Goal: Task Accomplishment & Management: Complete application form

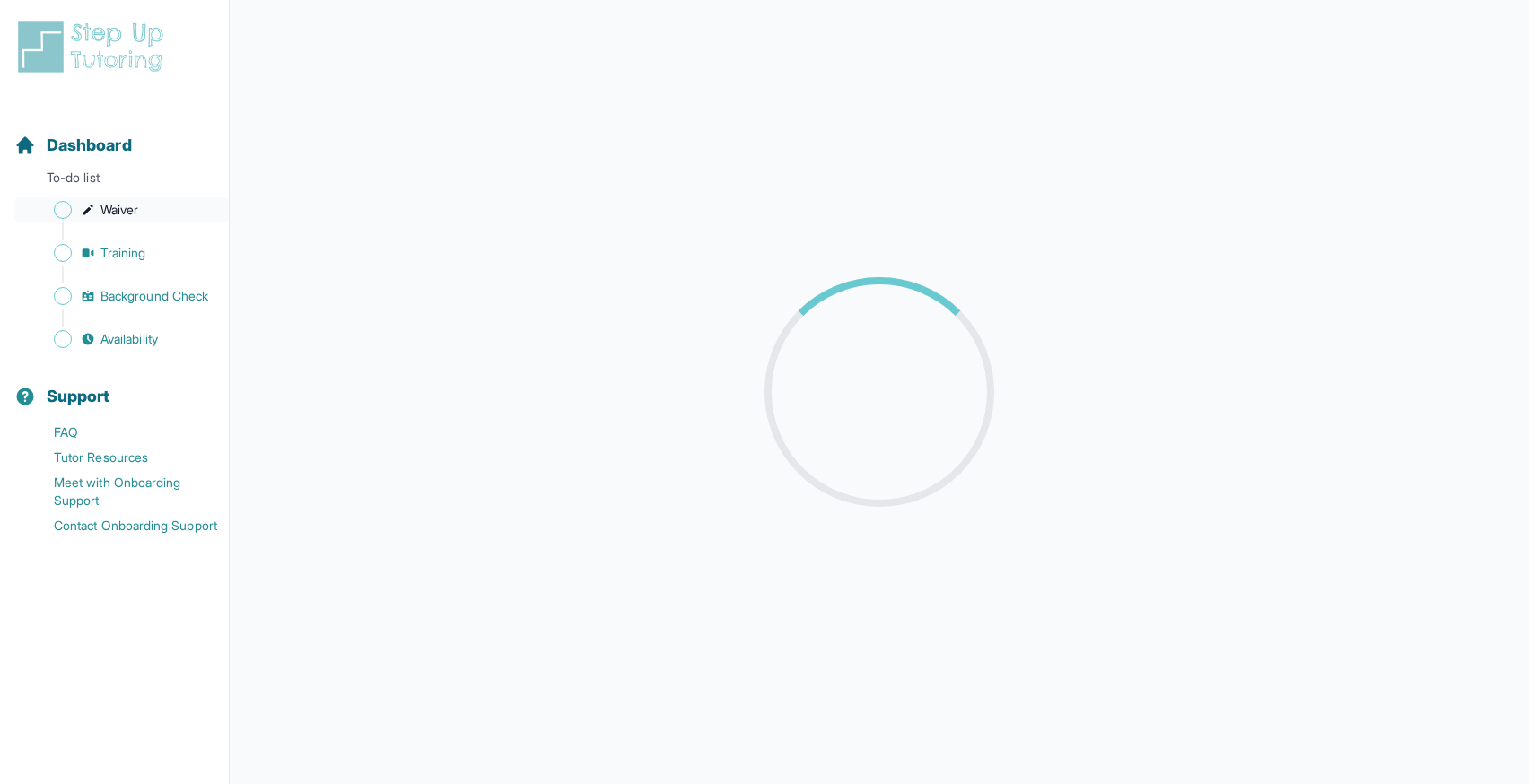
click at [131, 212] on span "Waiver" at bounding box center [119, 210] width 37 height 18
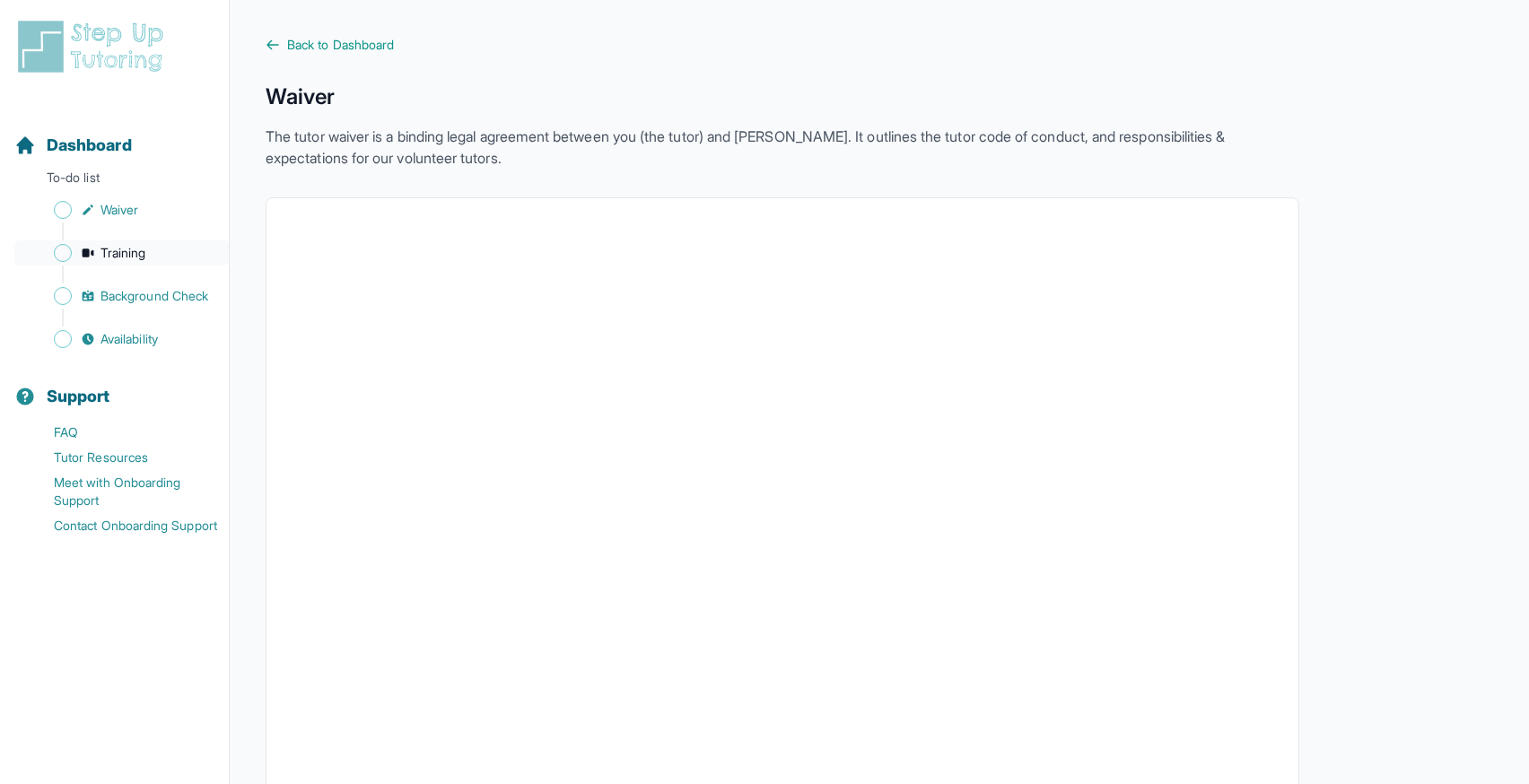
click at [127, 254] on span "Training" at bounding box center [123, 253] width 46 height 18
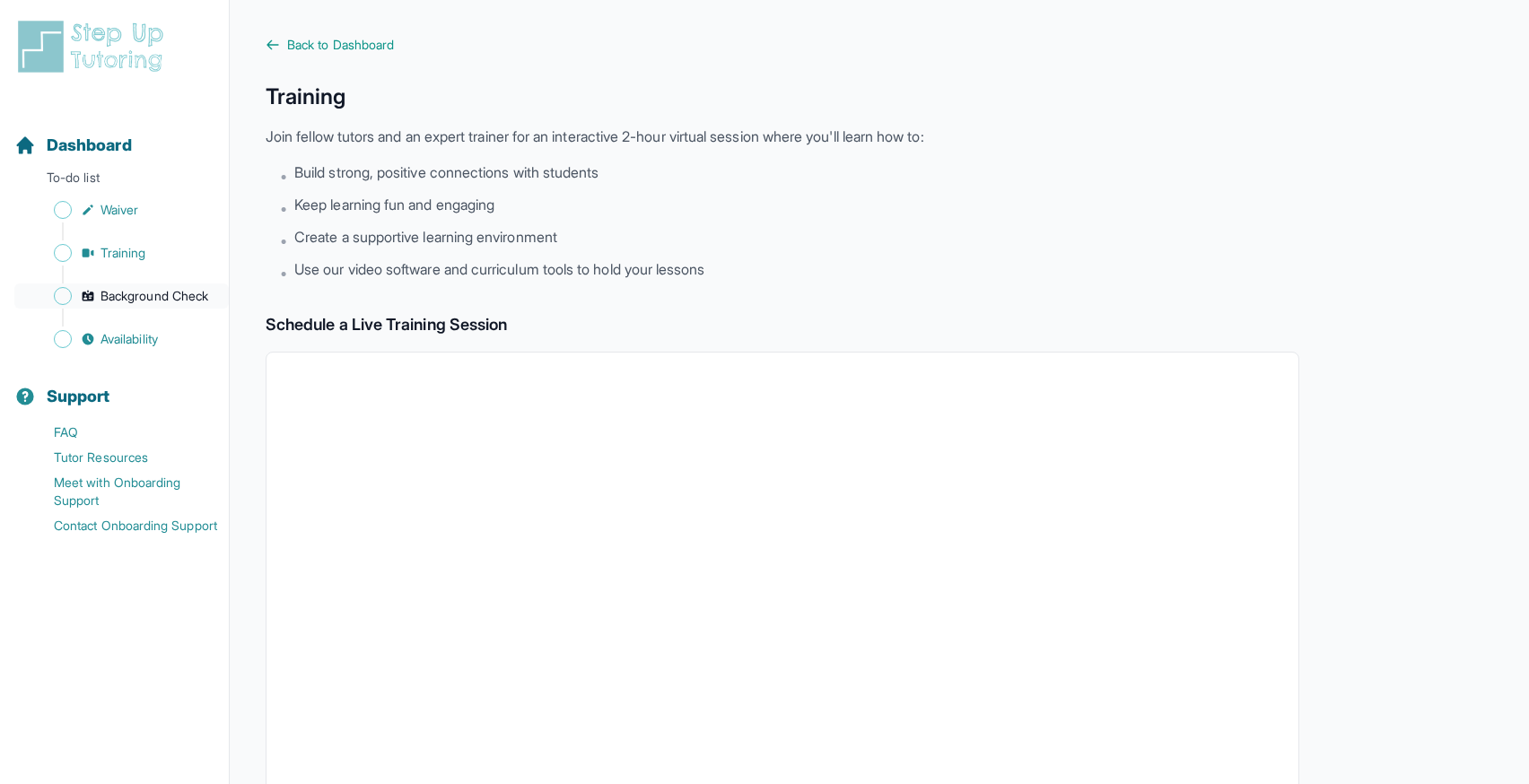
click at [126, 303] on span "Background Check" at bounding box center [153, 296] width 108 height 18
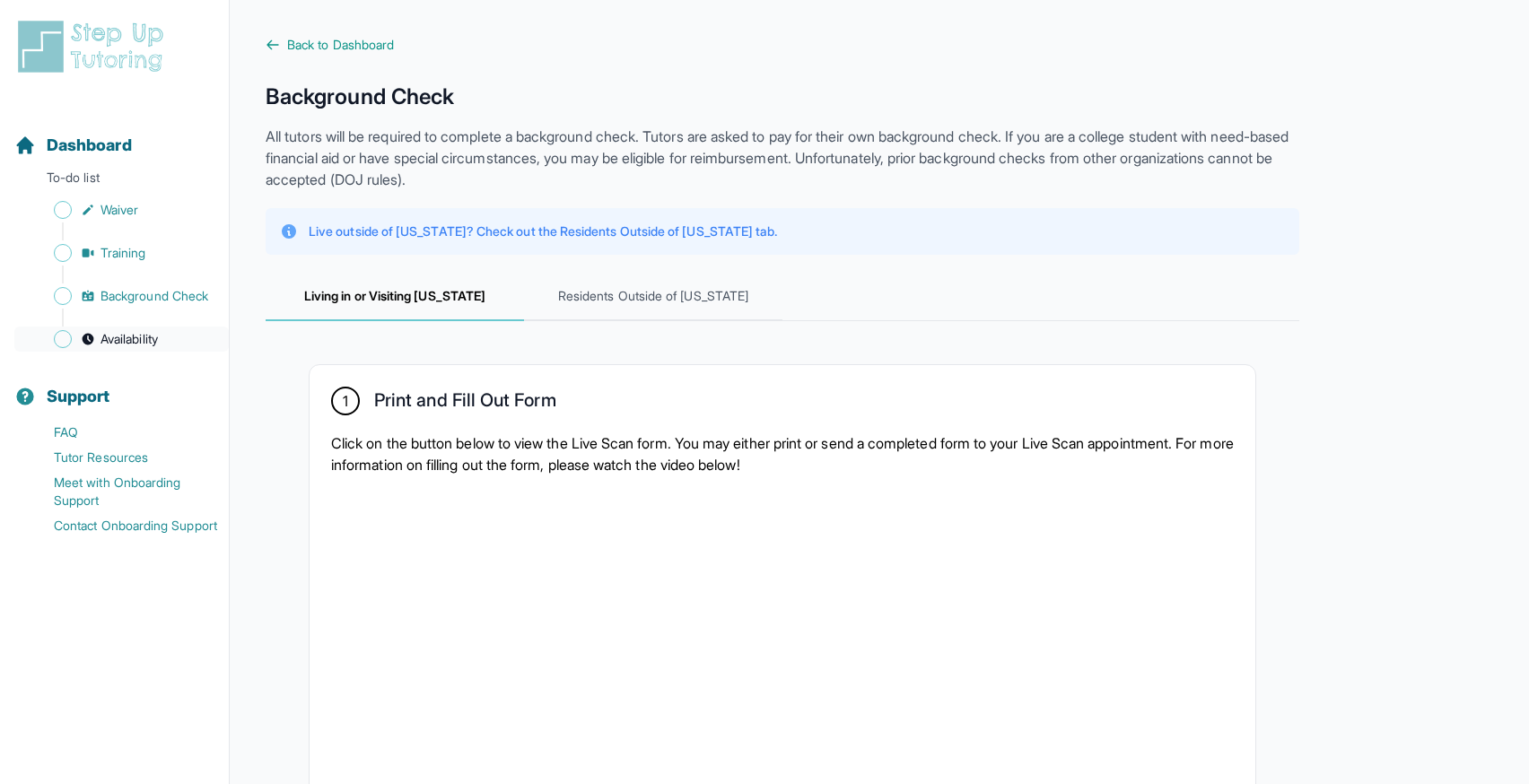
click at [123, 341] on span "Availability" at bounding box center [128, 339] width 57 height 18
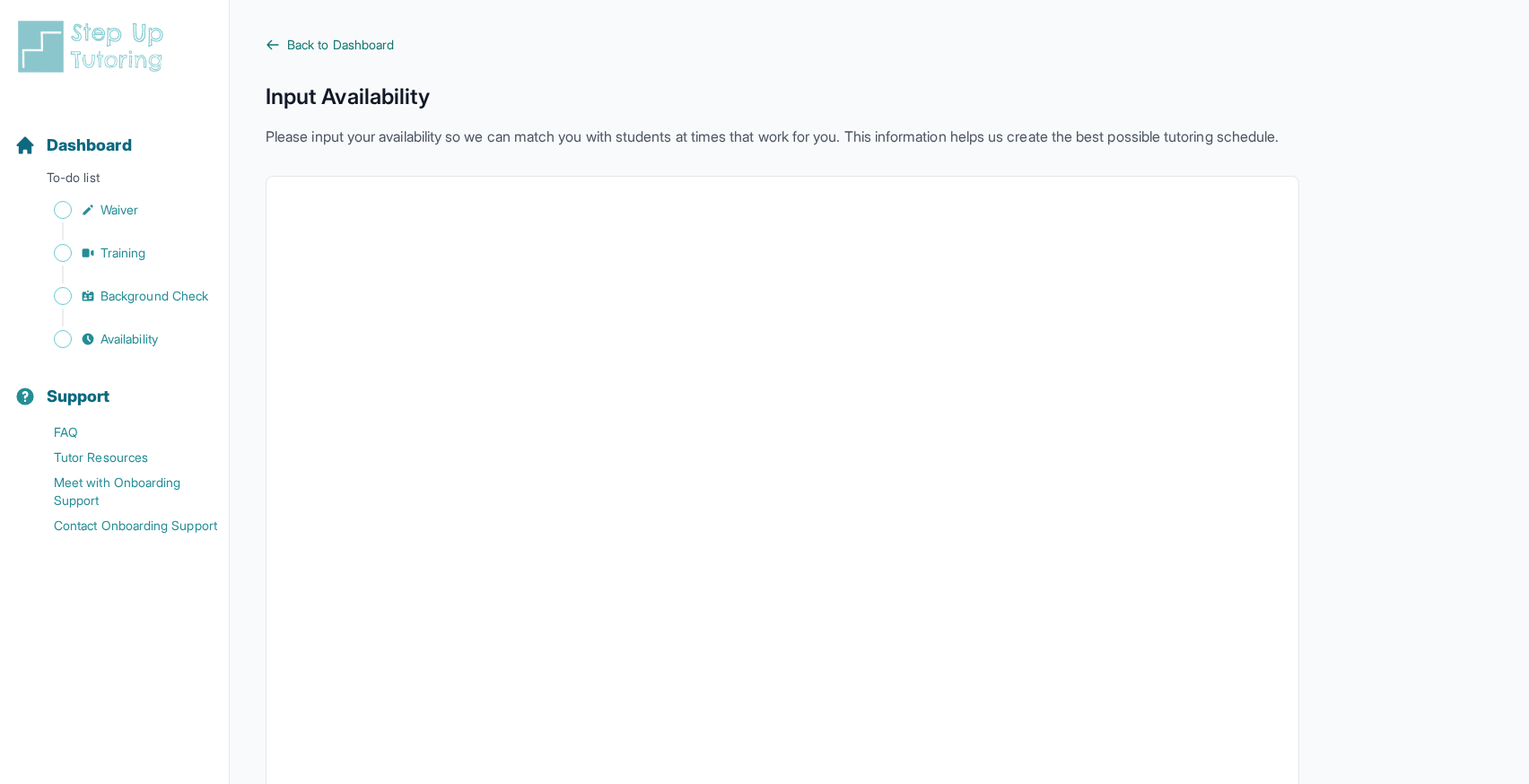
click at [337, 37] on span "Back to Dashboard" at bounding box center [341, 44] width 107 height 18
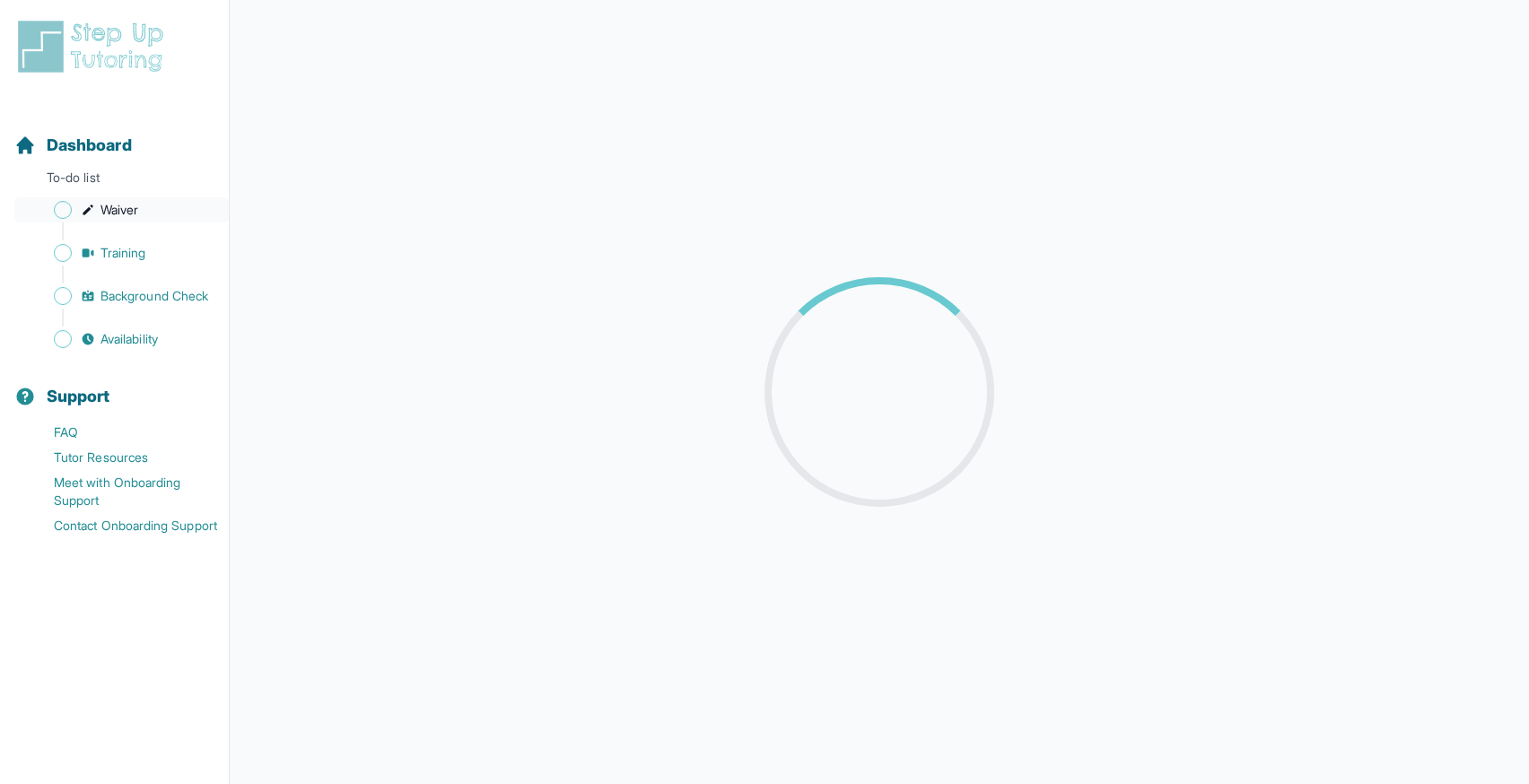
click at [112, 213] on span "Waiver" at bounding box center [119, 210] width 37 height 18
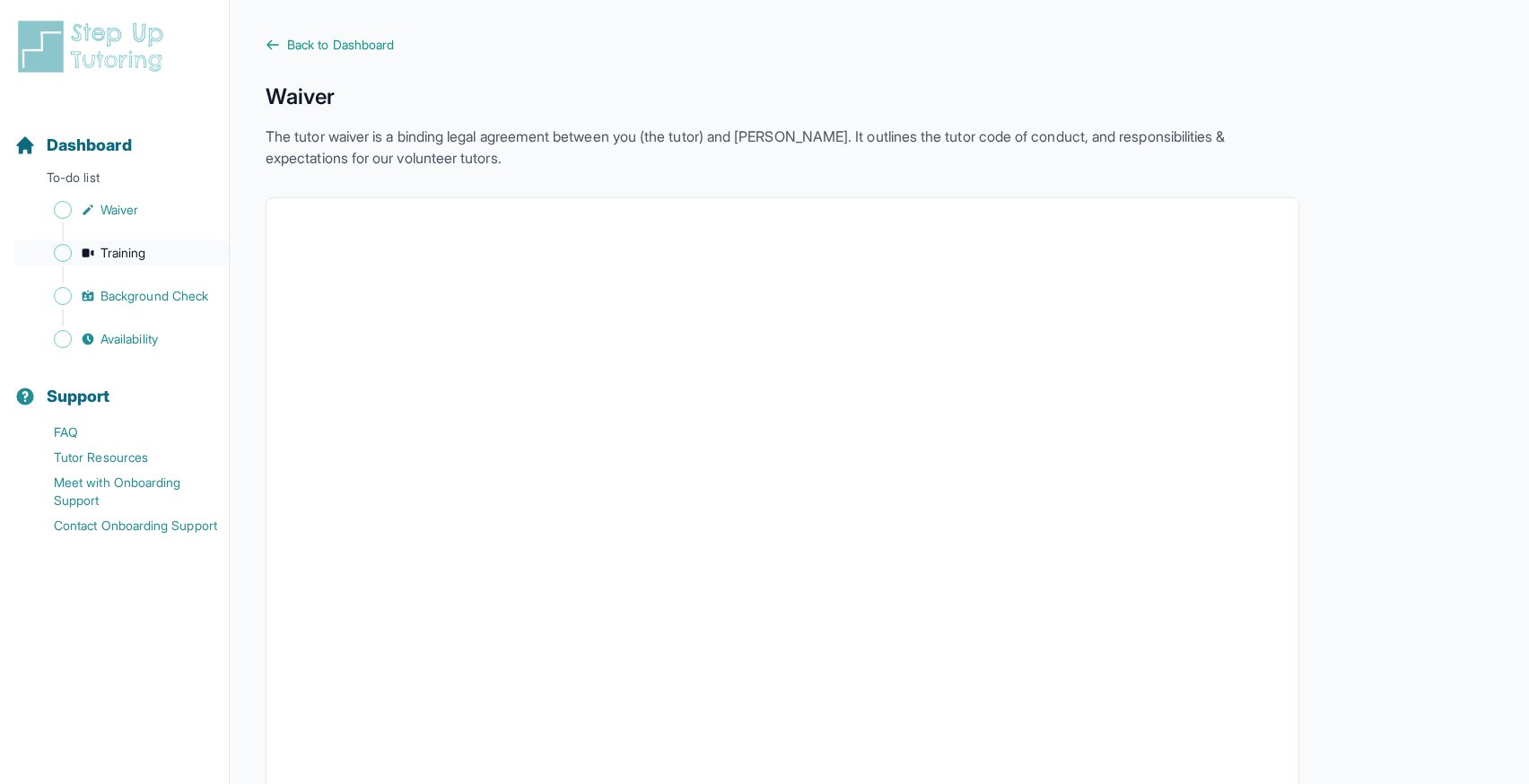
click at [111, 253] on span "Training" at bounding box center [123, 253] width 46 height 18
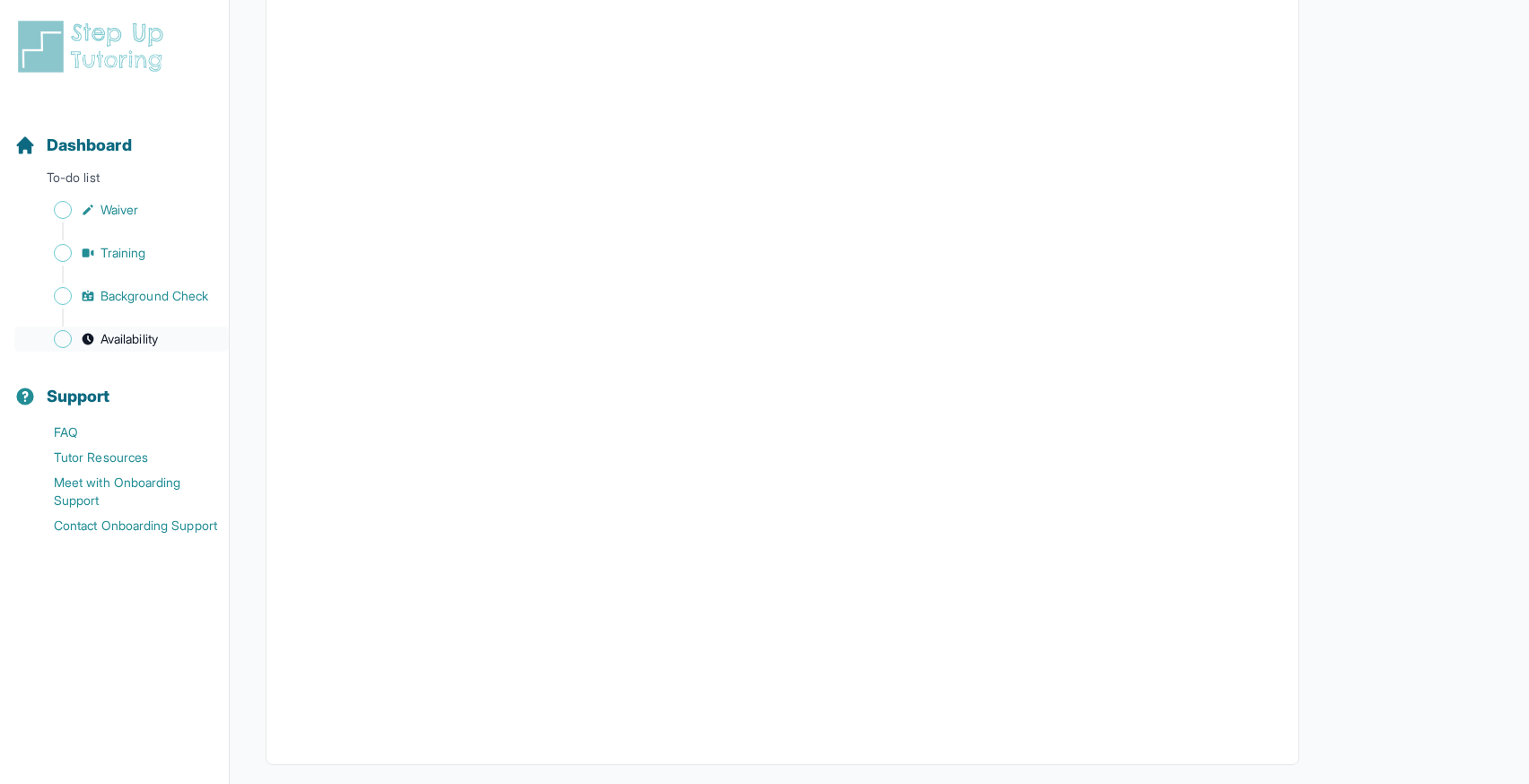
click at [107, 330] on span "Availability" at bounding box center [128, 339] width 57 height 18
